Goal: Task Accomplishment & Management: Use online tool/utility

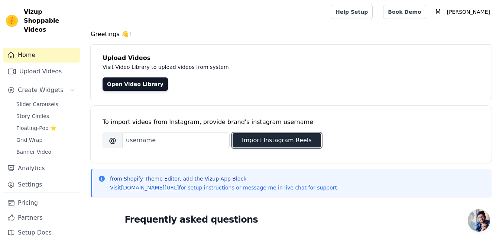
click at [259, 142] on button "Import Instagram Reels" at bounding box center [277, 140] width 88 height 14
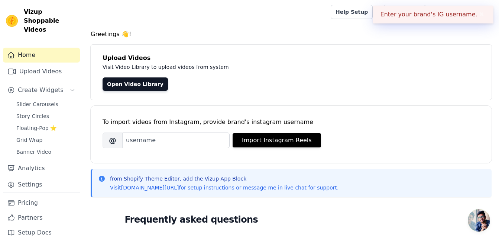
click at [152, 148] on div "To import videos from Instagram, provide brand's instagram username Brand's Ins…" at bounding box center [291, 128] width 377 height 45
click at [150, 142] on input "Brand's Instagram Username" at bounding box center [176, 140] width 107 height 16
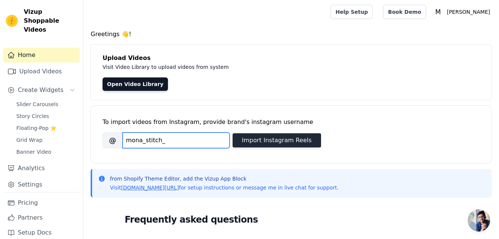
type input "mona_stitch_"
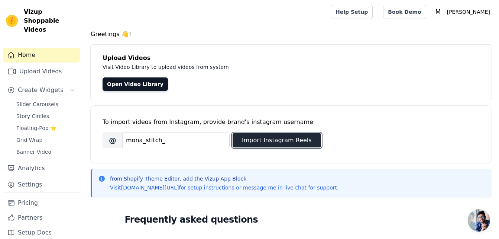
click at [248, 140] on button "Import Instagram Reels" at bounding box center [277, 140] width 88 height 14
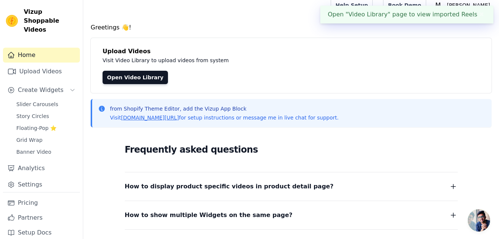
scroll to position [4, 0]
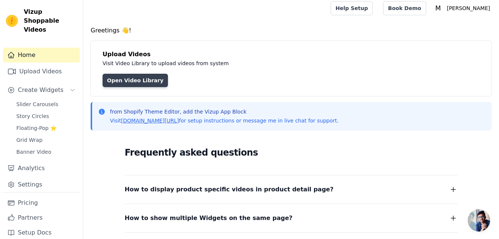
click at [142, 80] on link "Open Video Library" at bounding box center [135, 80] width 65 height 13
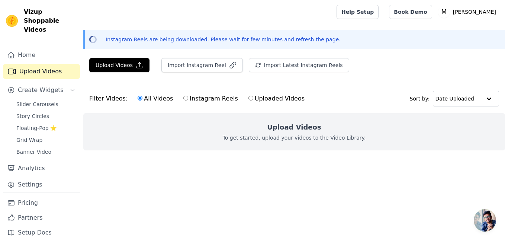
click at [183, 98] on input "Instagram Reels" at bounding box center [185, 98] width 5 height 5
radio input "true"
click at [138, 99] on input "All Videos" at bounding box center [140, 98] width 5 height 5
radio input "true"
click at [465, 149] on div "Upload Videos To get started, upload your videos to the Video Library." at bounding box center [293, 131] width 421 height 37
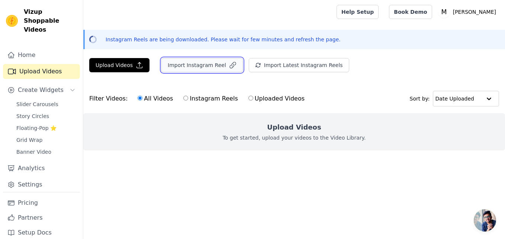
click at [193, 65] on button "Import Instagram Reel" at bounding box center [201, 65] width 81 height 14
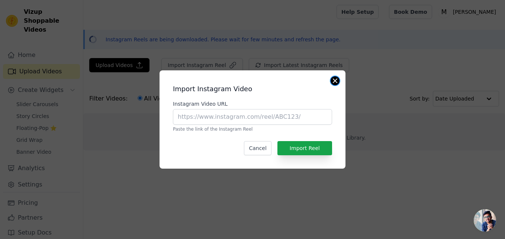
click at [334, 82] on button "Close modal" at bounding box center [334, 80] width 9 height 9
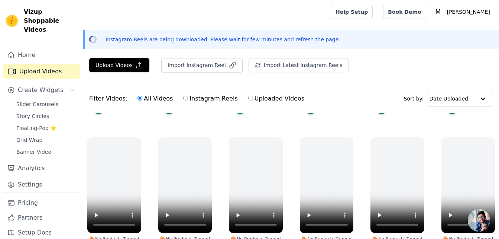
scroll to position [409, 0]
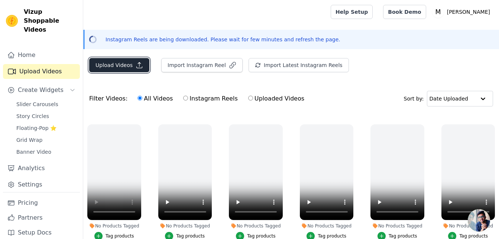
click at [103, 65] on button "Upload Videos" at bounding box center [119, 65] width 60 height 14
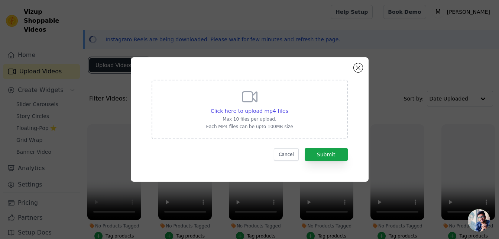
scroll to position [414, 0]
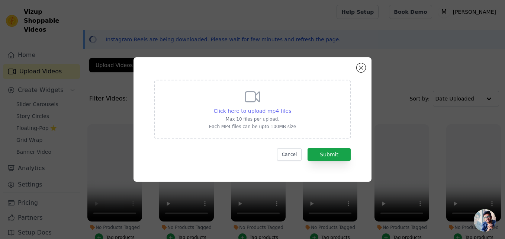
click at [255, 110] on span "Click here to upload mp4 files" at bounding box center [253, 111] width 78 height 6
click at [291, 107] on input "Click here to upload mp4 files Max 10 files per upload. Each MP4 files can be u…" at bounding box center [291, 107] width 0 height 0
type input "C:\fakepath\reel-m7urty-pw.myshopify.com-3717763800616902142_67497074275.mp4"
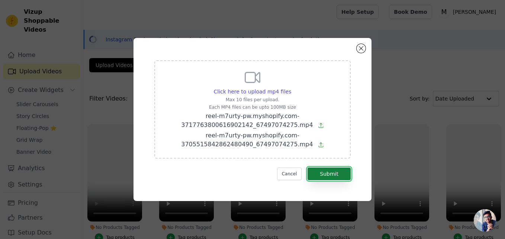
click at [327, 169] on button "Submit" at bounding box center [328, 173] width 43 height 13
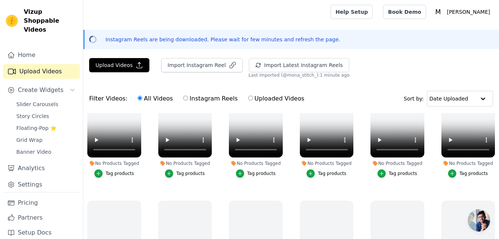
scroll to position [498, 0]
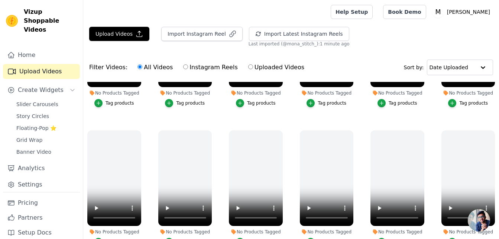
scroll to position [335, 0]
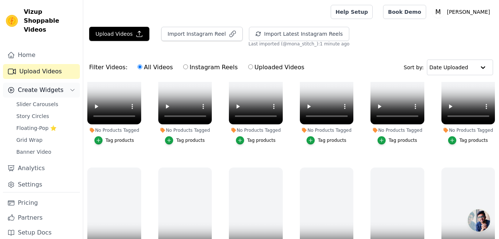
click at [65, 83] on button "Create Widgets" at bounding box center [41, 90] width 77 height 15
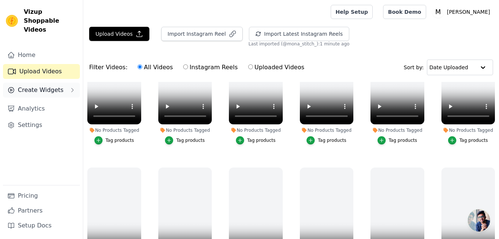
click at [65, 83] on button "Create Widgets" at bounding box center [41, 90] width 77 height 15
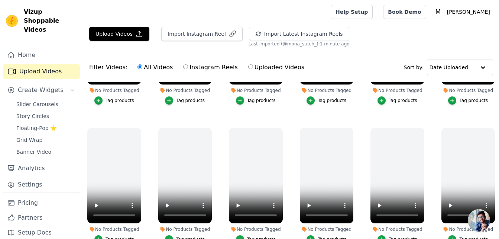
scroll to position [752, 0]
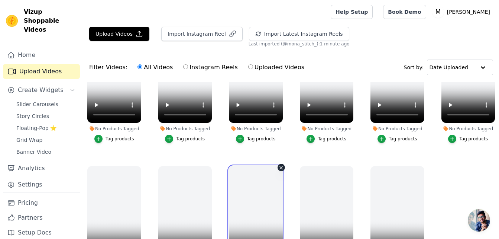
click at [246, 186] on video at bounding box center [256, 214] width 54 height 96
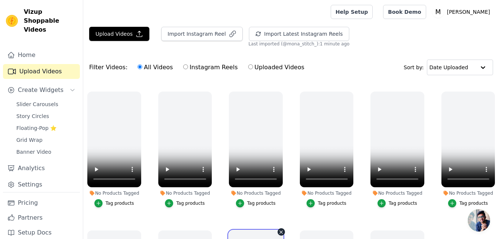
scroll to position [677, 0]
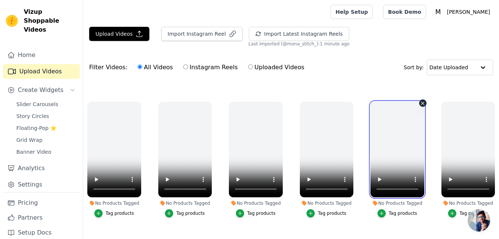
click at [388, 152] on video at bounding box center [398, 149] width 54 height 96
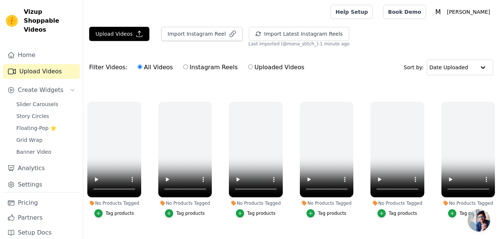
click at [416, 82] on ul "No Products Tagged Tag products No Products Tagged Tag products No Products Tag…" at bounding box center [291, 189] width 416 height 215
click at [248, 65] on input "Uploaded Videos" at bounding box center [250, 66] width 5 height 5
radio input "true"
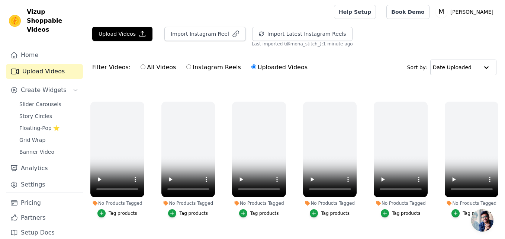
scroll to position [0, 0]
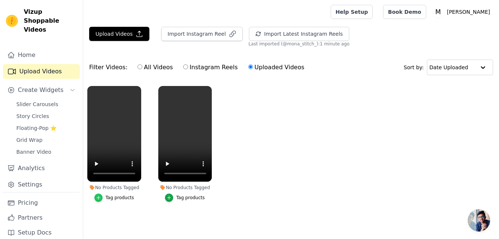
click at [99, 196] on icon "button" at bounding box center [98, 197] width 5 height 5
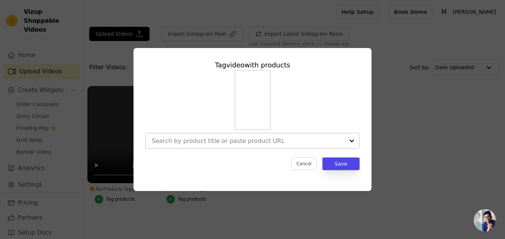
click at [353, 139] on div at bounding box center [351, 140] width 15 height 15
click at [344, 141] on div at bounding box center [351, 140] width 15 height 15
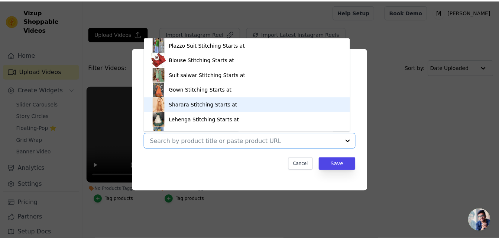
scroll to position [10, 0]
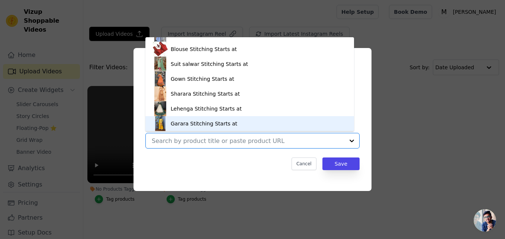
click at [365, 100] on div "Tag video with products Plazzo Suit Stitching Starts at Blouse Stitching Starts…" at bounding box center [252, 119] width 238 height 143
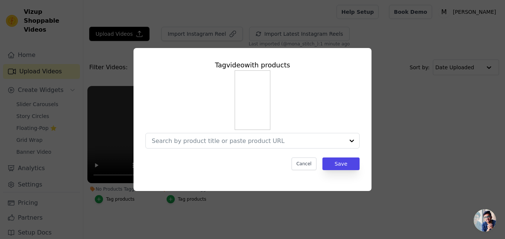
click at [369, 135] on div "Tag video with products Cancel Save" at bounding box center [252, 119] width 238 height 143
click at [306, 165] on button "Cancel" at bounding box center [303, 163] width 25 height 13
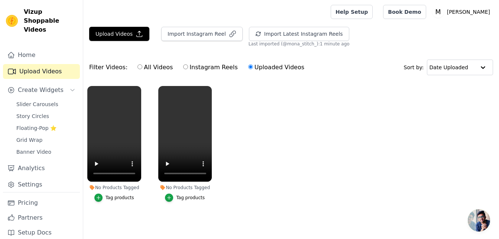
scroll to position [0, 0]
click at [470, 10] on p "[PERSON_NAME]" at bounding box center [468, 11] width 49 height 13
click at [336, 112] on ul "No Products Tagged Tag products No Products Tagged Tag products" at bounding box center [291, 151] width 416 height 139
drag, startPoint x: 29, startPoint y: 175, endPoint x: 32, endPoint y: 178, distance: 4.2
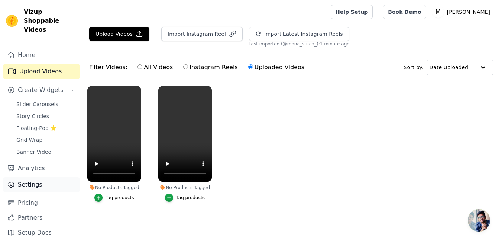
click at [29, 177] on link "Settings" at bounding box center [41, 184] width 77 height 15
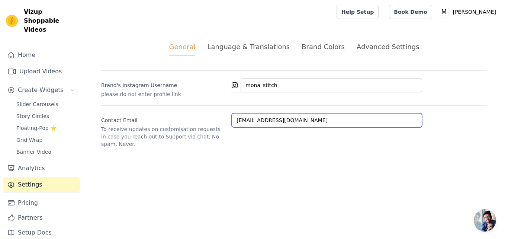
click at [317, 118] on input "monastitch1@gmail.com" at bounding box center [327, 120] width 190 height 14
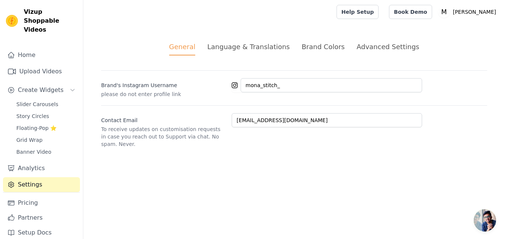
click at [186, 165] on html "Vizup Shoppable Videos Home Upload Videos Create Widgets Slider Carousels Story…" at bounding box center [252, 82] width 505 height 165
click at [446, 10] on text "M" at bounding box center [444, 11] width 6 height 7
click at [248, 165] on html "Vizup Shoppable Videos Home Upload Videos Create Widgets Slider Carousels Story…" at bounding box center [252, 82] width 505 height 165
click at [23, 195] on link "Pricing" at bounding box center [41, 202] width 77 height 15
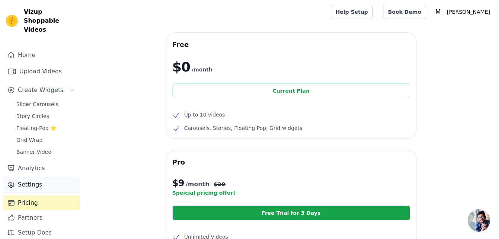
click at [29, 177] on link "Settings" at bounding box center [41, 184] width 77 height 15
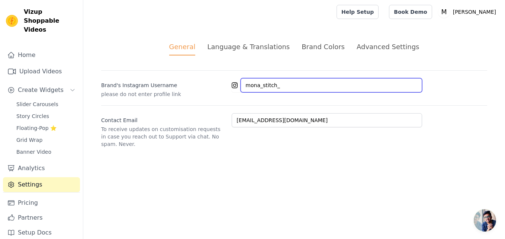
drag, startPoint x: 291, startPoint y: 84, endPoint x: 203, endPoint y: 86, distance: 88.1
click at [203, 86] on div "Brand's Instagram Username please do not enter profile link mona_stitch_" at bounding box center [294, 84] width 386 height 28
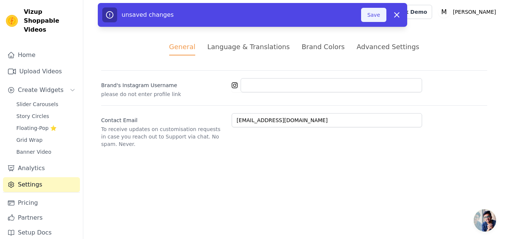
click at [384, 16] on button "Save" at bounding box center [373, 15] width 25 height 14
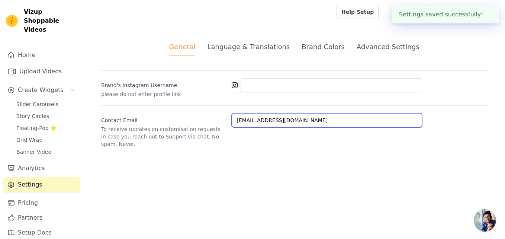
drag, startPoint x: 310, startPoint y: 121, endPoint x: 153, endPoint y: 141, distance: 158.1
click at [153, 141] on div "General Language & Translations Brand Colors Advanced Settings unsaved changes …" at bounding box center [293, 95] width 421 height 142
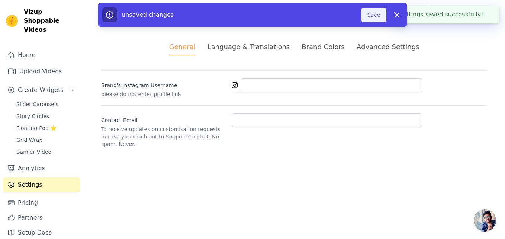
click at [372, 14] on button "Save" at bounding box center [373, 15] width 25 height 14
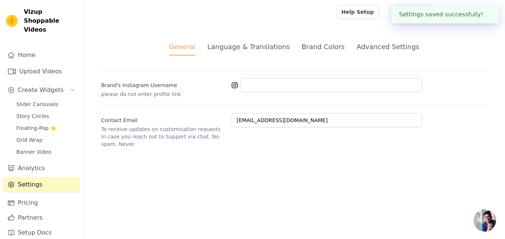
click at [486, 13] on button "✖" at bounding box center [487, 14] width 9 height 9
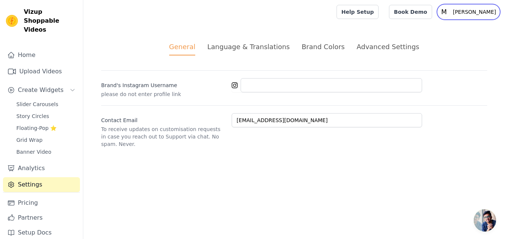
click at [479, 7] on p "[PERSON_NAME]" at bounding box center [474, 11] width 49 height 13
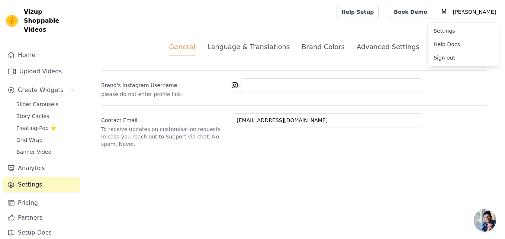
click at [449, 53] on link "Sign out" at bounding box center [462, 57] width 71 height 13
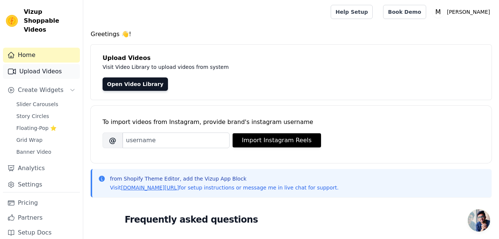
click at [41, 64] on link "Upload Videos" at bounding box center [41, 71] width 77 height 15
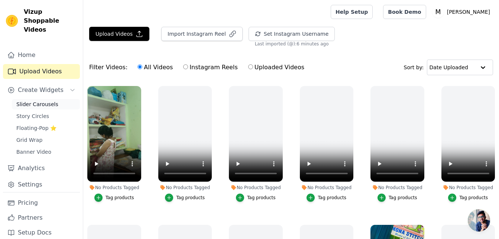
click at [43, 100] on span "Slider Carousels" at bounding box center [37, 103] width 42 height 7
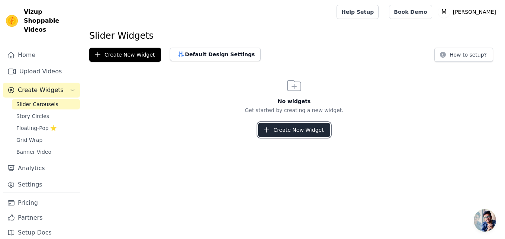
click at [296, 132] on button "Create New Widget" at bounding box center [294, 130] width 72 height 14
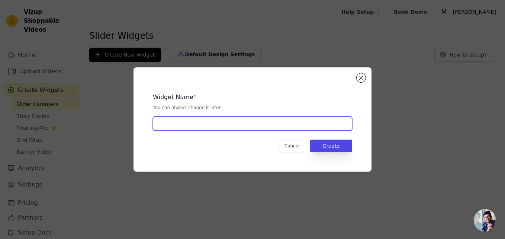
click at [240, 120] on input "text" at bounding box center [252, 123] width 199 height 14
type input "blouse"
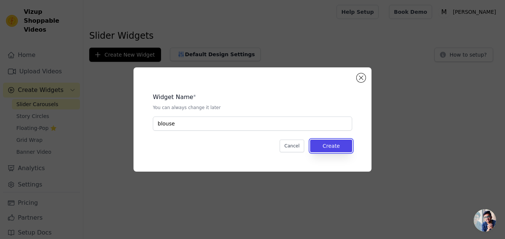
drag, startPoint x: 333, startPoint y: 142, endPoint x: 329, endPoint y: 130, distance: 12.7
click at [333, 142] on button "Create" at bounding box center [331, 145] width 42 height 13
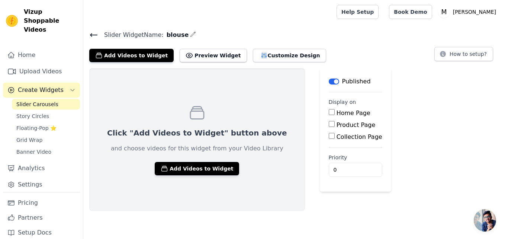
click at [329, 113] on input "Home Page" at bounding box center [332, 112] width 6 height 6
checkbox input "true"
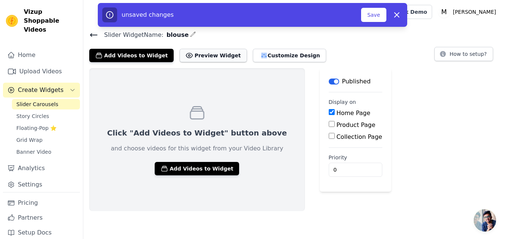
click at [217, 56] on button "Preview Widget" at bounding box center [213, 55] width 67 height 13
click at [262, 54] on button "Customize Design" at bounding box center [289, 55] width 73 height 13
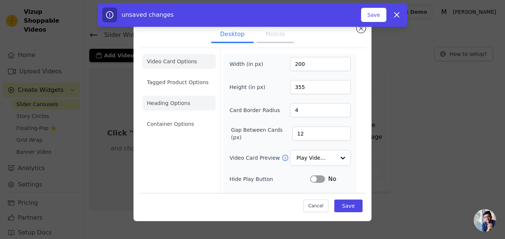
click at [181, 103] on li "Heading Options" at bounding box center [178, 103] width 73 height 15
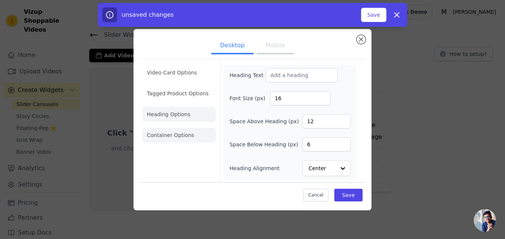
click at [176, 132] on li "Container Options" at bounding box center [178, 134] width 73 height 15
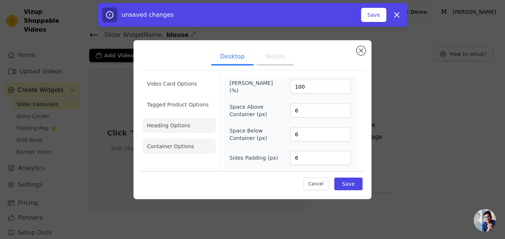
click at [167, 129] on li "Heading Options" at bounding box center [178, 125] width 73 height 15
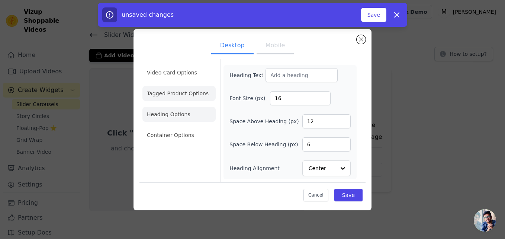
click at [178, 93] on li "Tagged Product Options" at bounding box center [178, 93] width 73 height 15
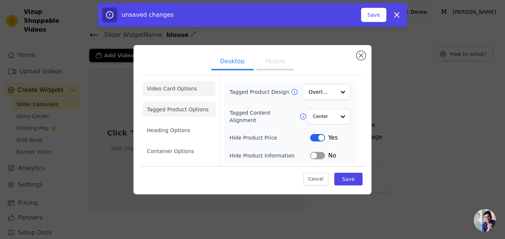
click at [180, 85] on li "Video Card Options" at bounding box center [178, 88] width 73 height 15
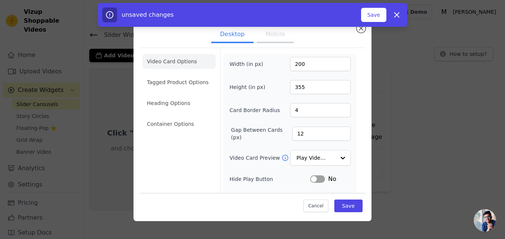
click at [274, 33] on button "Mobile" at bounding box center [274, 35] width 37 height 16
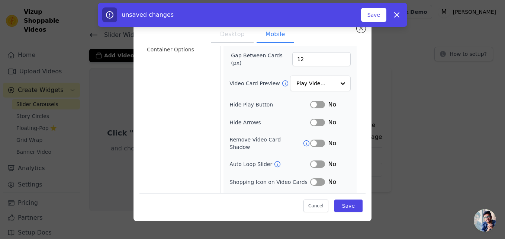
scroll to position [103, 0]
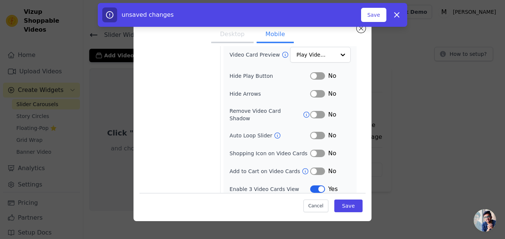
click at [313, 132] on button "Label" at bounding box center [317, 135] width 15 height 7
click at [313, 185] on button "Label" at bounding box center [317, 188] width 15 height 7
click at [340, 201] on button "Save" at bounding box center [348, 205] width 28 height 13
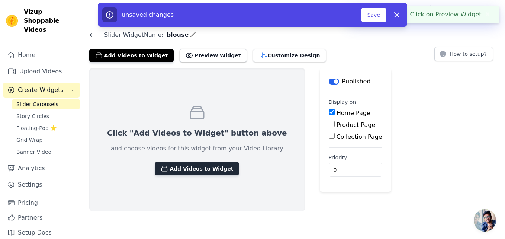
click at [191, 168] on button "Add Videos to Widget" at bounding box center [197, 168] width 84 height 13
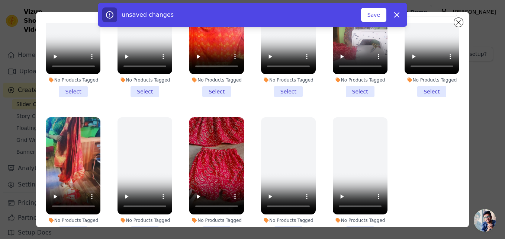
scroll to position [65, 0]
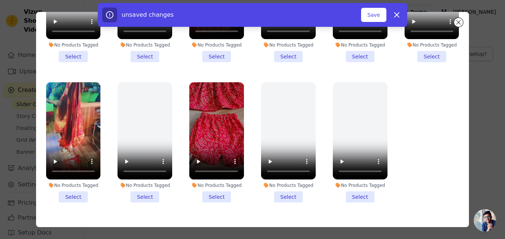
click at [214, 178] on li "No Products Tagged Select" at bounding box center [216, 142] width 55 height 120
click at [0, 0] on input "No Products Tagged Select" at bounding box center [0, 0] width 0 height 0
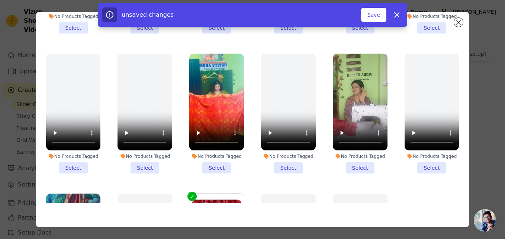
scroll to position [639, 0]
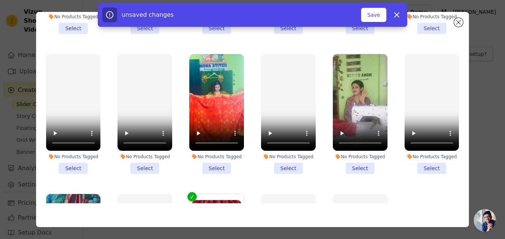
click at [344, 151] on li "No Products Tagged Select" at bounding box center [360, 114] width 55 height 120
click at [0, 0] on input "No Products Tagged Select" at bounding box center [0, 0] width 0 height 0
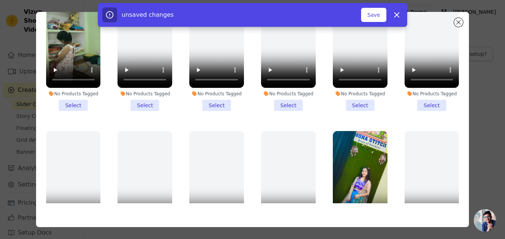
scroll to position [0, 0]
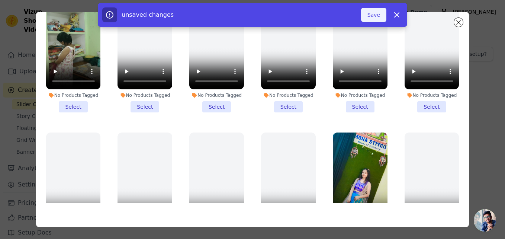
click at [373, 16] on button "Save" at bounding box center [373, 15] width 25 height 14
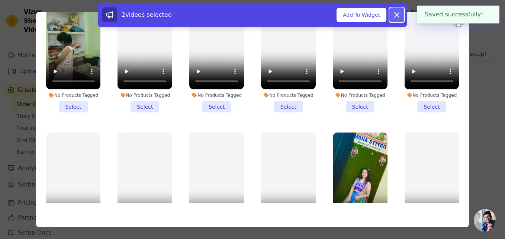
click at [398, 17] on icon at bounding box center [396, 15] width 4 height 4
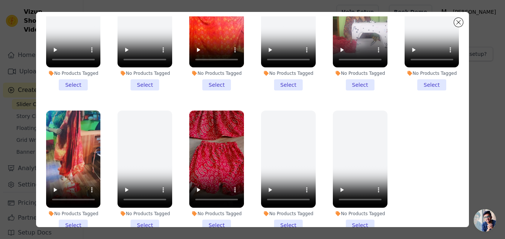
scroll to position [65, 0]
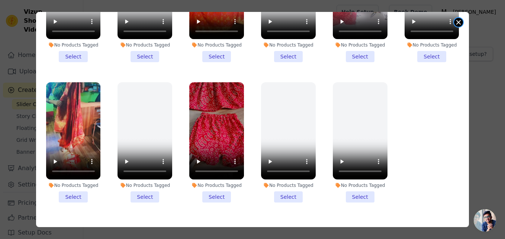
click at [459, 26] on button "Close modal" at bounding box center [458, 22] width 9 height 9
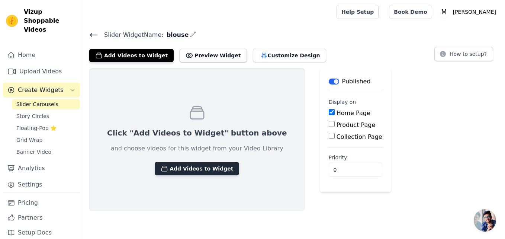
click at [207, 169] on button "Add Videos to Widget" at bounding box center [197, 168] width 84 height 13
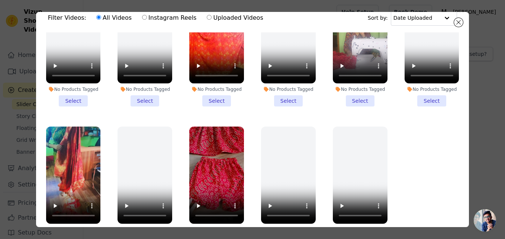
scroll to position [37, 0]
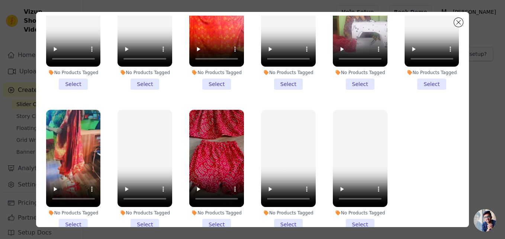
click at [353, 67] on li "No Products Tagged Select" at bounding box center [360, 30] width 55 height 120
click at [0, 0] on input "No Products Tagged Select" at bounding box center [0, 0] width 0 height 0
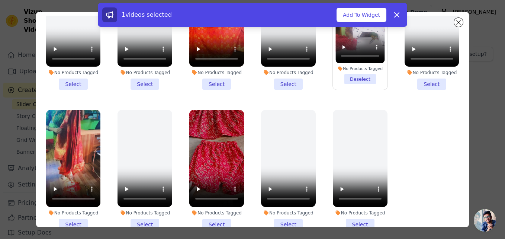
click at [211, 201] on li "No Products Tagged Select" at bounding box center [216, 170] width 55 height 120
click at [0, 0] on input "No Products Tagged Select" at bounding box center [0, 0] width 0 height 0
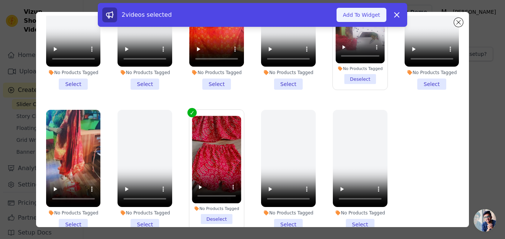
click at [360, 15] on button "Add To Widget" at bounding box center [361, 15] width 50 height 14
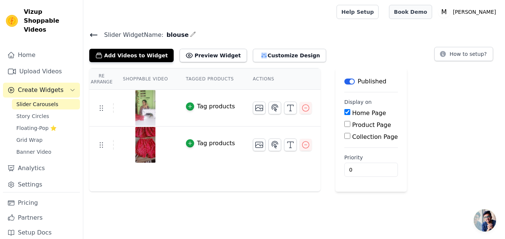
click at [428, 7] on link "Book Demo" at bounding box center [410, 12] width 43 height 14
click at [211, 55] on button "Preview Widget" at bounding box center [213, 55] width 67 height 13
click at [126, 56] on button "Add Videos to Widget" at bounding box center [131, 55] width 84 height 13
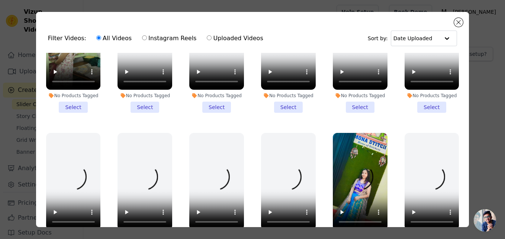
scroll to position [0, 0]
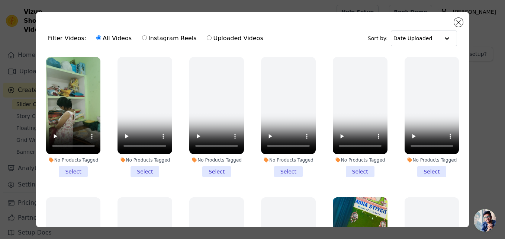
click at [72, 166] on li "No Products Tagged Select" at bounding box center [73, 117] width 55 height 120
click at [0, 0] on input "No Products Tagged Select" at bounding box center [0, 0] width 0 height 0
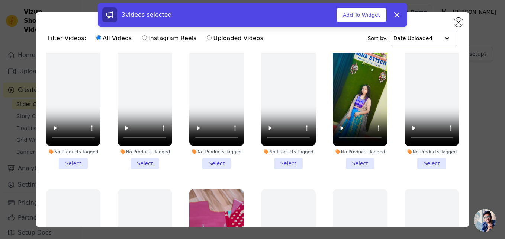
scroll to position [149, 0]
click at [354, 158] on li "No Products Tagged Select" at bounding box center [360, 108] width 55 height 120
click at [0, 0] on input "No Products Tagged Select" at bounding box center [0, 0] width 0 height 0
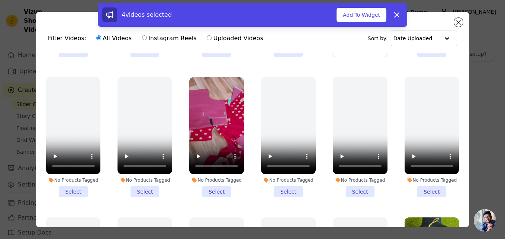
scroll to position [297, 0]
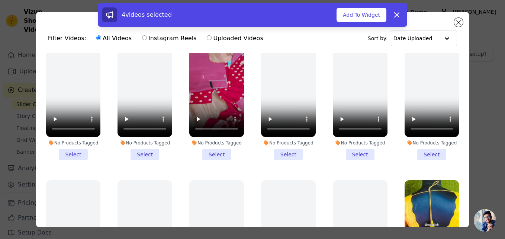
click at [217, 145] on li "No Products Tagged Select" at bounding box center [216, 100] width 55 height 120
click at [0, 0] on input "No Products Tagged Select" at bounding box center [0, 0] width 0 height 0
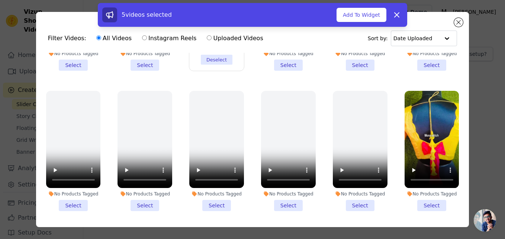
scroll to position [409, 0]
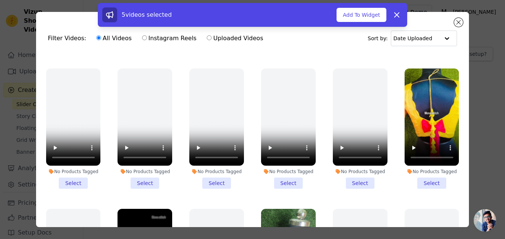
click at [422, 171] on li "No Products Tagged Select" at bounding box center [431, 128] width 55 height 120
click at [0, 0] on input "No Products Tagged Select" at bounding box center [0, 0] width 0 height 0
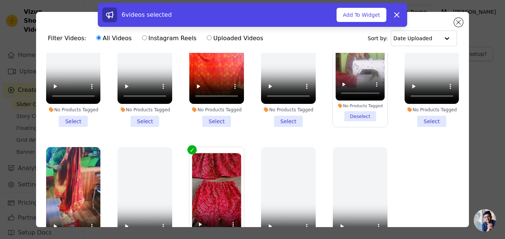
scroll to position [65, 0]
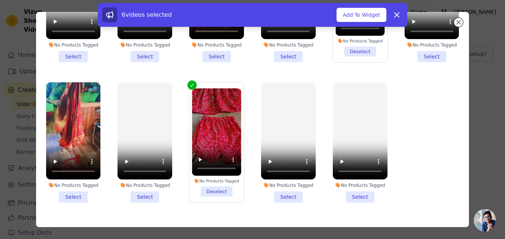
click at [77, 178] on li "No Products Tagged Select" at bounding box center [73, 142] width 55 height 120
click at [0, 0] on input "No Products Tagged Select" at bounding box center [0, 0] width 0 height 0
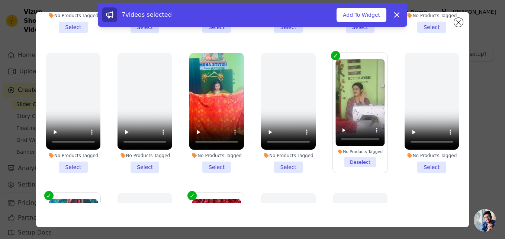
scroll to position [639, 0]
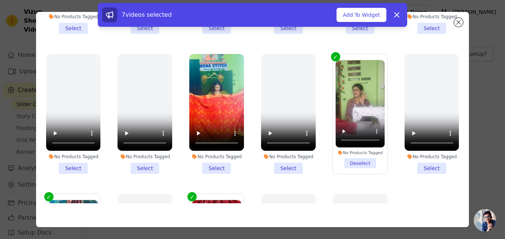
click at [218, 151] on li "No Products Tagged Select" at bounding box center [216, 114] width 55 height 120
click at [0, 0] on input "No Products Tagged Select" at bounding box center [0, 0] width 0 height 0
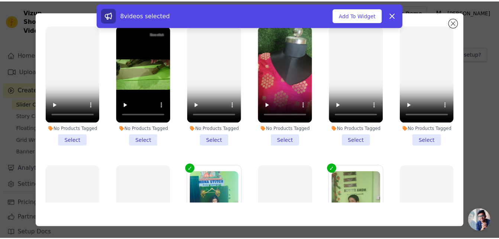
scroll to position [490, 0]
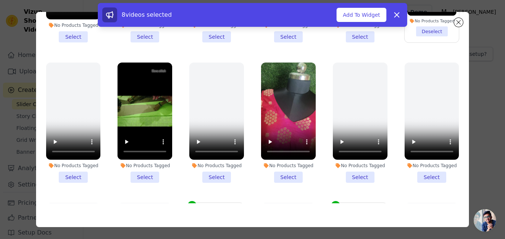
click at [281, 159] on li "No Products Tagged Select" at bounding box center [288, 122] width 55 height 120
click at [0, 0] on input "No Products Tagged Select" at bounding box center [0, 0] width 0 height 0
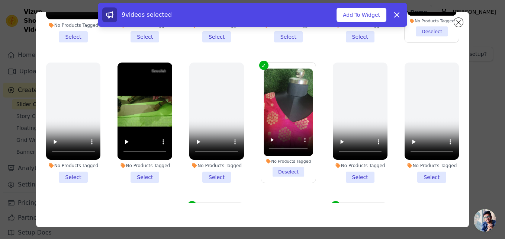
click at [148, 162] on li "No Products Tagged Select" at bounding box center [144, 122] width 55 height 120
click at [0, 0] on input "No Products Tagged Select" at bounding box center [0, 0] width 0 height 0
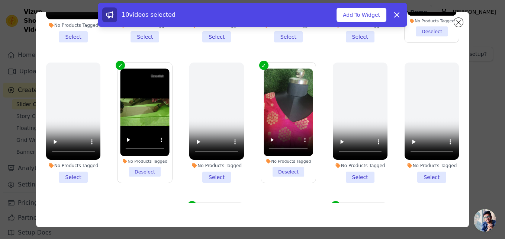
drag, startPoint x: 359, startPoint y: 16, endPoint x: 352, endPoint y: 7, distance: 10.9
click at [359, 16] on button "Add To Widget" at bounding box center [361, 15] width 50 height 14
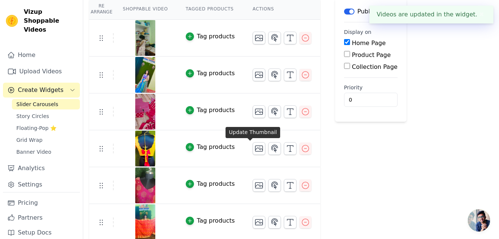
scroll to position [0, 0]
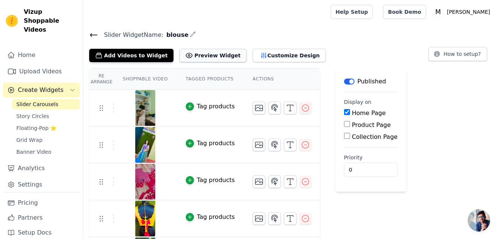
click at [196, 57] on button "Preview Widget" at bounding box center [213, 55] width 67 height 13
click at [186, 103] on div "button" at bounding box center [190, 106] width 8 height 8
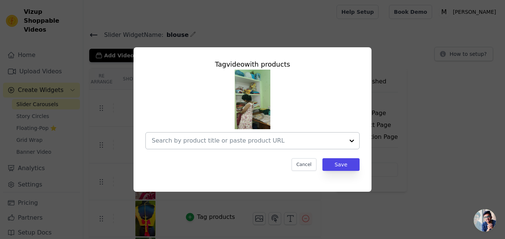
click at [330, 147] on div at bounding box center [248, 140] width 193 height 16
click at [331, 145] on div at bounding box center [248, 140] width 193 height 16
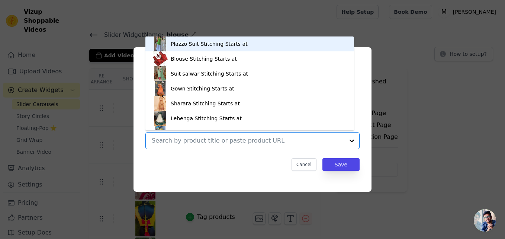
click at [363, 102] on div "Tag video with products Plazzo Suit Stitching Starts at Blouse Stitching Starts…" at bounding box center [252, 114] width 226 height 123
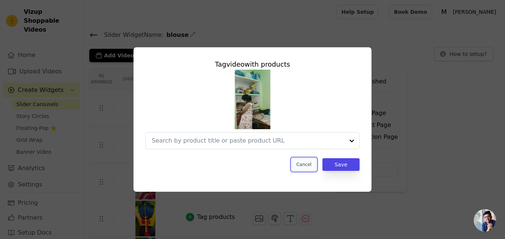
click at [311, 164] on button "Cancel" at bounding box center [303, 164] width 25 height 13
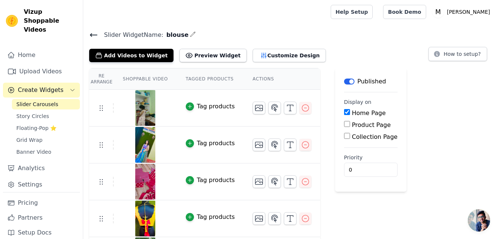
click at [344, 136] on input "Collection Page" at bounding box center [347, 136] width 6 height 6
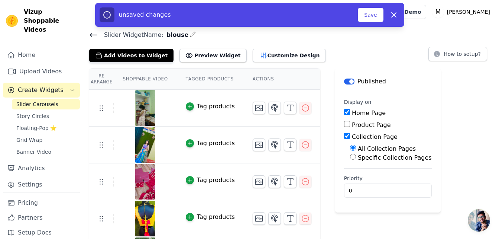
click at [344, 137] on input "Collection Page" at bounding box center [347, 136] width 6 height 6
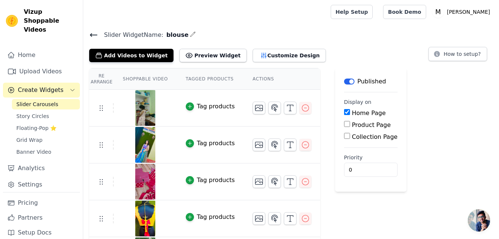
click at [344, 136] on input "Collection Page" at bounding box center [347, 136] width 6 height 6
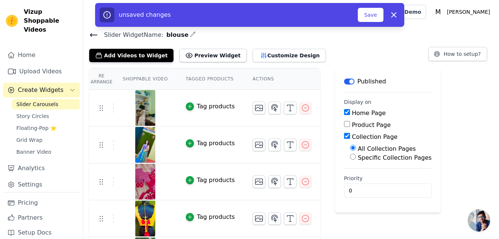
click at [344, 136] on input "Collection Page" at bounding box center [347, 136] width 6 height 6
checkbox input "false"
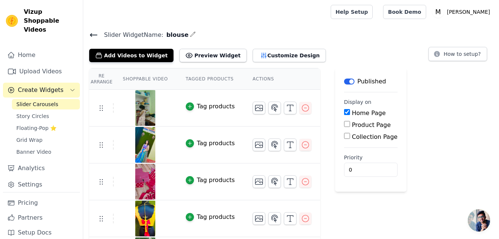
click at [344, 125] on input "Product Page" at bounding box center [347, 124] width 6 height 6
checkbox input "true"
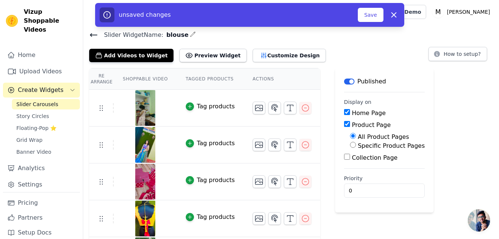
click at [350, 145] on input "Specific Product Pages" at bounding box center [353, 145] width 6 height 6
radio input "true"
click at [350, 138] on input "All Product Pages" at bounding box center [353, 136] width 6 height 6
radio input "true"
drag, startPoint x: 340, startPoint y: 117, endPoint x: 339, endPoint y: 121, distance: 3.8
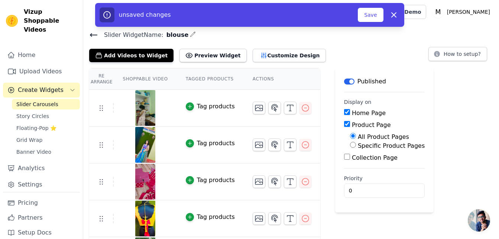
click at [344, 120] on div "Home Page Product Page All Product Pages Specific Product Pages Collection Page" at bounding box center [384, 136] width 81 height 54
click at [344, 122] on input "Product Page" at bounding box center [347, 124] width 6 height 6
checkbox input "false"
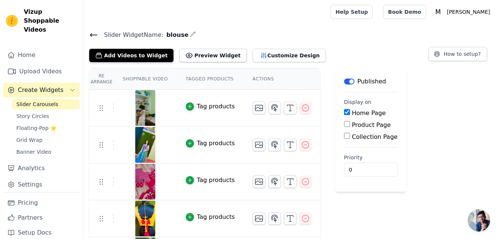
click at [344, 110] on input "Home Page" at bounding box center [347, 112] width 6 height 6
checkbox input "false"
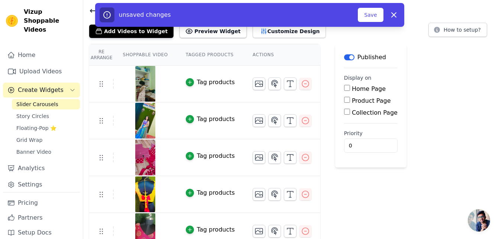
scroll to position [37, 0]
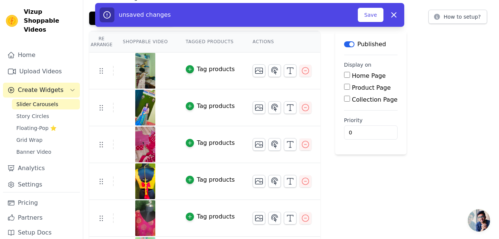
click at [145, 41] on th "Shoppable Video" at bounding box center [145, 41] width 63 height 21
click at [189, 67] on button "Tag products" at bounding box center [210, 69] width 49 height 9
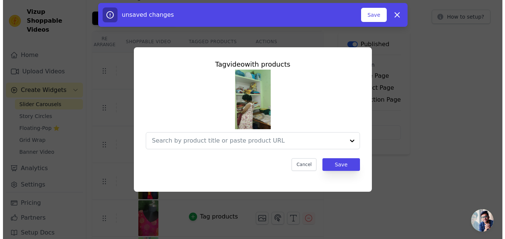
scroll to position [0, 0]
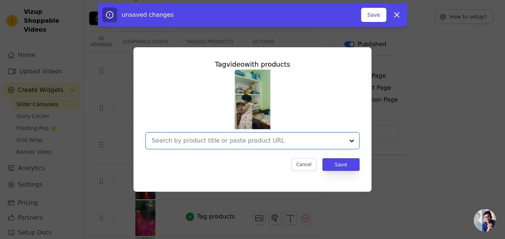
click at [336, 141] on input "text" at bounding box center [248, 140] width 193 height 9
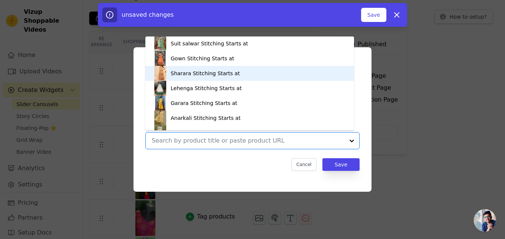
scroll to position [57, 0]
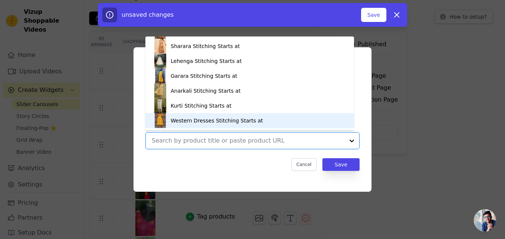
click at [205, 122] on div "Western Dresses Stitching Starts at" at bounding box center [217, 120] width 92 height 7
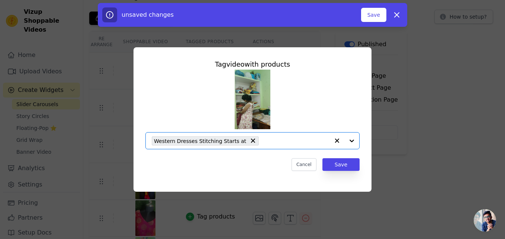
click at [310, 140] on input "text" at bounding box center [295, 140] width 67 height 9
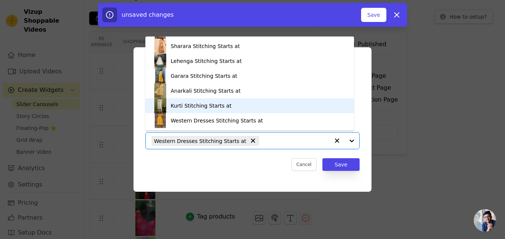
click at [219, 106] on div "Kurti Stitching Starts at" at bounding box center [201, 105] width 61 height 7
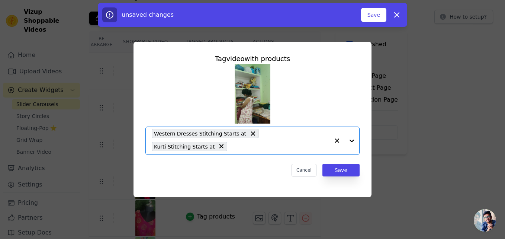
click at [260, 145] on input "text" at bounding box center [280, 146] width 98 height 9
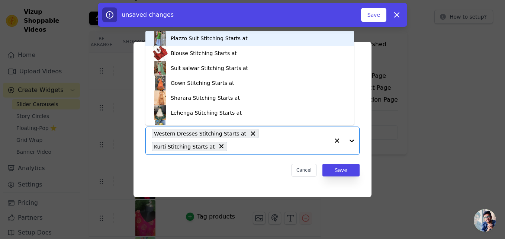
click at [205, 42] on div "Plazzo Suit Stitching Starts at" at bounding box center [250, 38] width 194 height 15
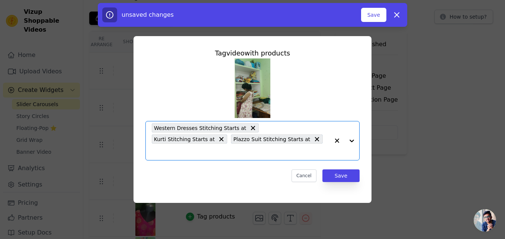
click at [249, 147] on input "text" at bounding box center [241, 151] width 178 height 9
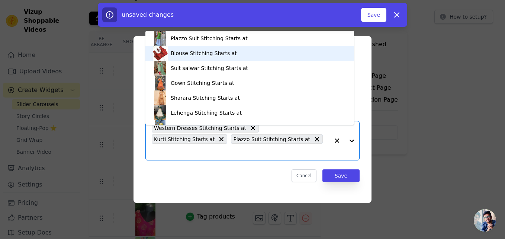
click at [210, 53] on div "Blouse Stitching Starts at" at bounding box center [204, 52] width 66 height 7
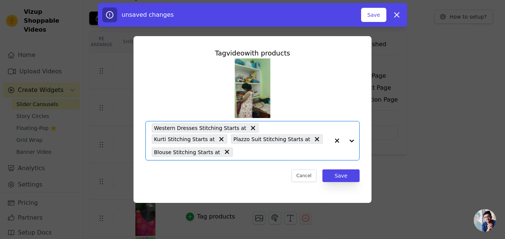
click at [313, 147] on input "text" at bounding box center [282, 151] width 93 height 9
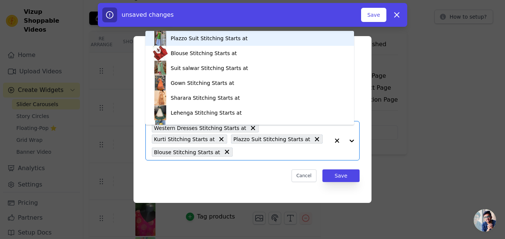
scroll to position [10, 0]
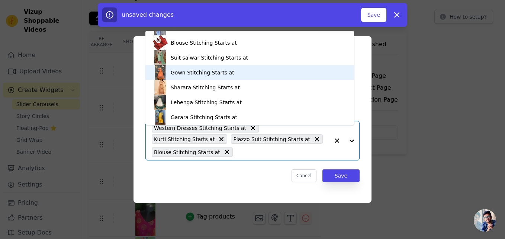
click at [203, 72] on div "Gown Stitching Starts at" at bounding box center [203, 72] width 64 height 7
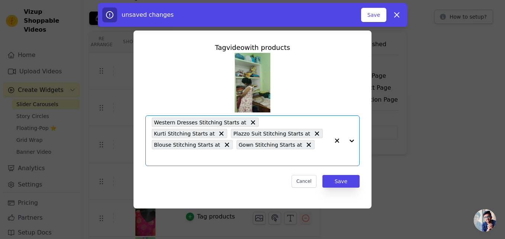
click at [251, 153] on input "text" at bounding box center [241, 157] width 178 height 9
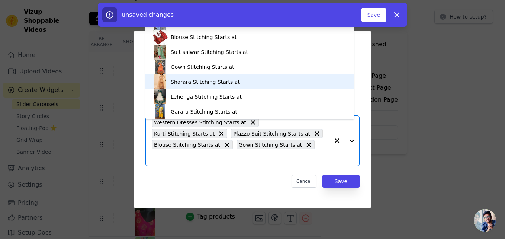
click at [204, 81] on div "Sharara Stitching Starts at" at bounding box center [205, 81] width 69 height 7
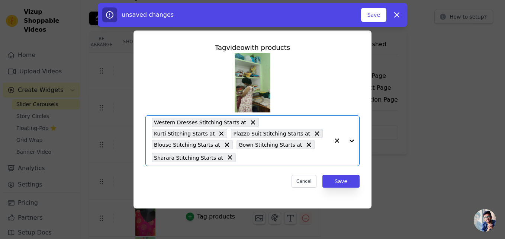
click at [308, 153] on input "text" at bounding box center [284, 157] width 90 height 9
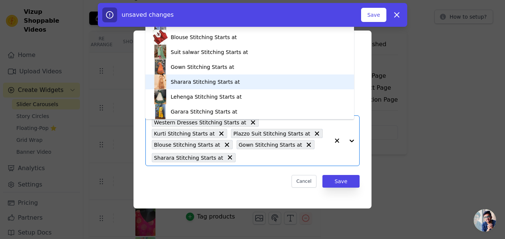
click at [202, 85] on div "Sharara Stitching Starts at" at bounding box center [250, 81] width 194 height 15
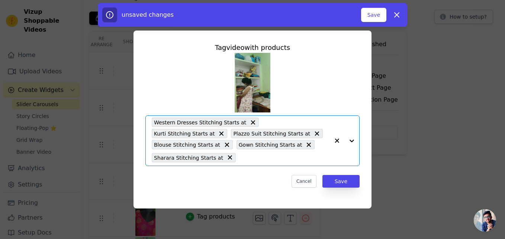
click at [308, 153] on input "text" at bounding box center [284, 157] width 90 height 9
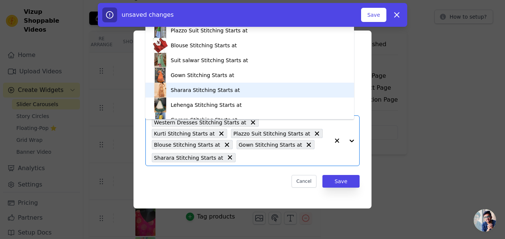
scroll to position [0, 0]
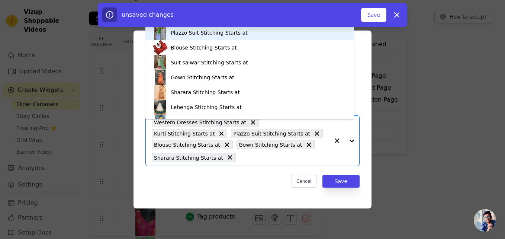
click at [209, 35] on div "Plazzo Suit Stitching Starts at" at bounding box center [209, 32] width 77 height 7
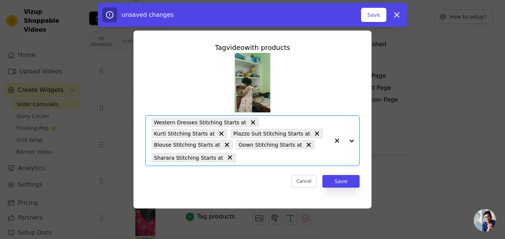
click at [306, 153] on input "text" at bounding box center [284, 157] width 90 height 9
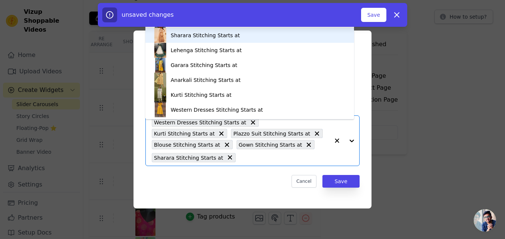
scroll to position [57, 0]
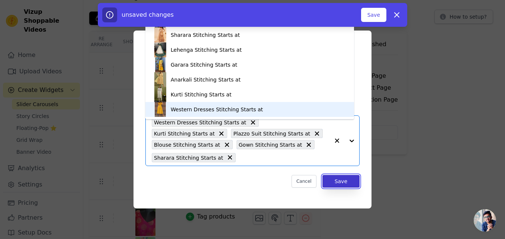
click at [332, 175] on button "Save" at bounding box center [340, 181] width 37 height 13
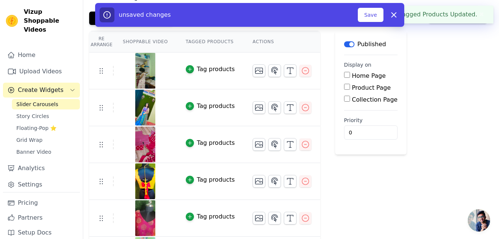
scroll to position [0, 0]
